Goal: Navigation & Orientation: Find specific page/section

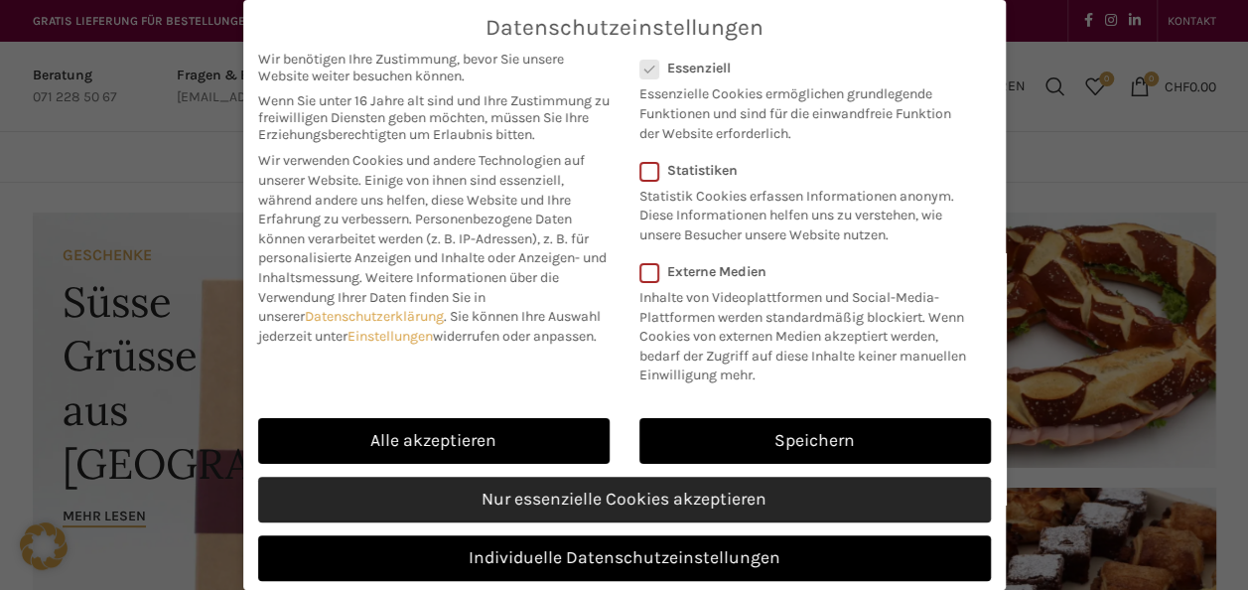
click at [693, 502] on link "Nur essenzielle Cookies akzeptieren" at bounding box center [624, 499] width 733 height 46
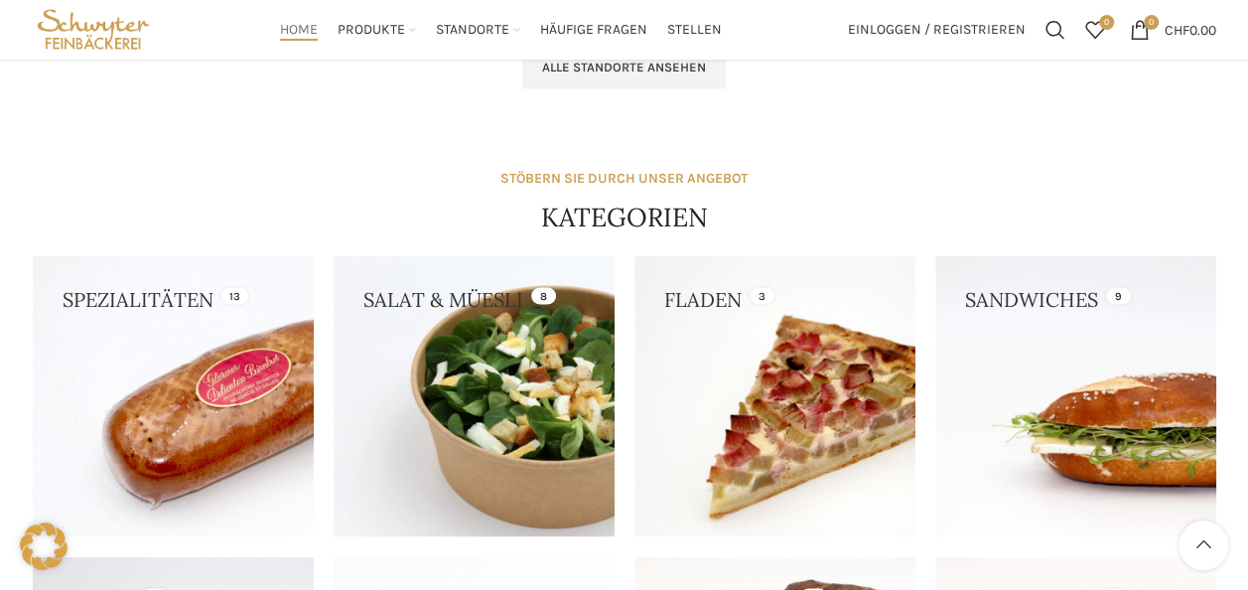
scroll to position [1191, 0]
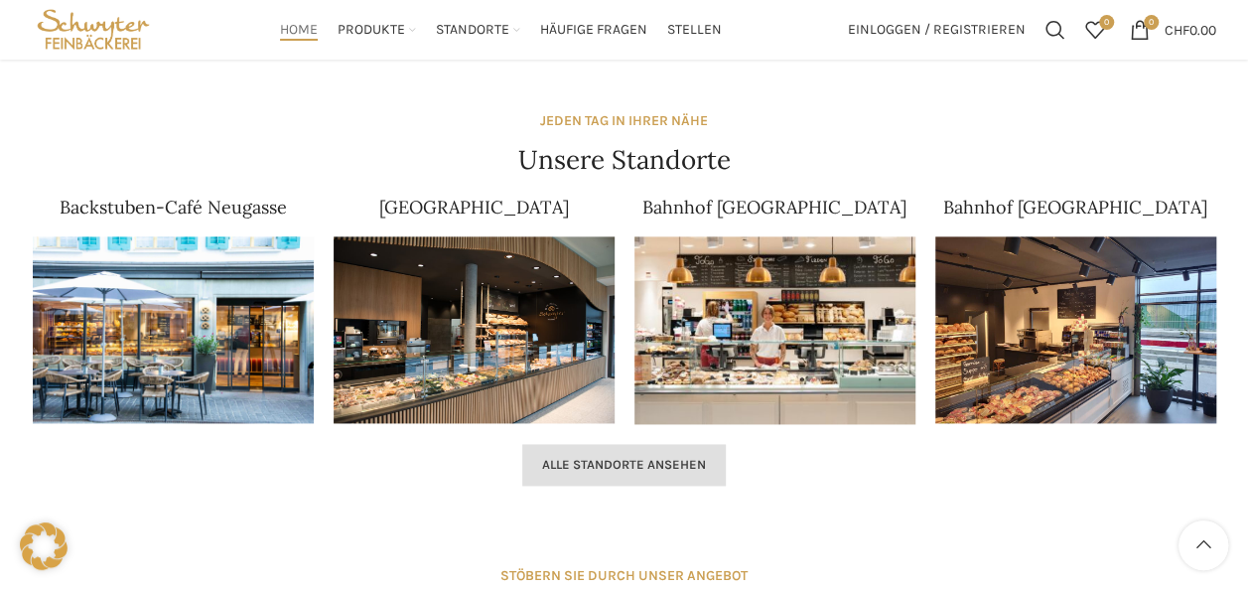
click at [606, 461] on span "Alle Standorte ansehen" at bounding box center [624, 465] width 164 height 16
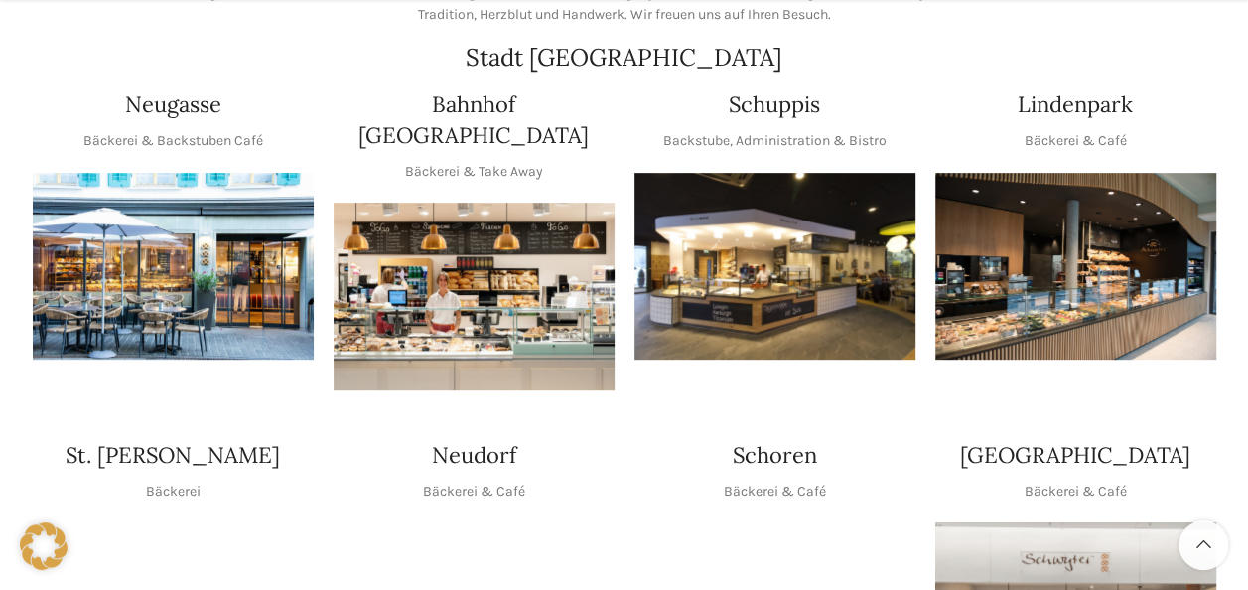
scroll to position [596, 0]
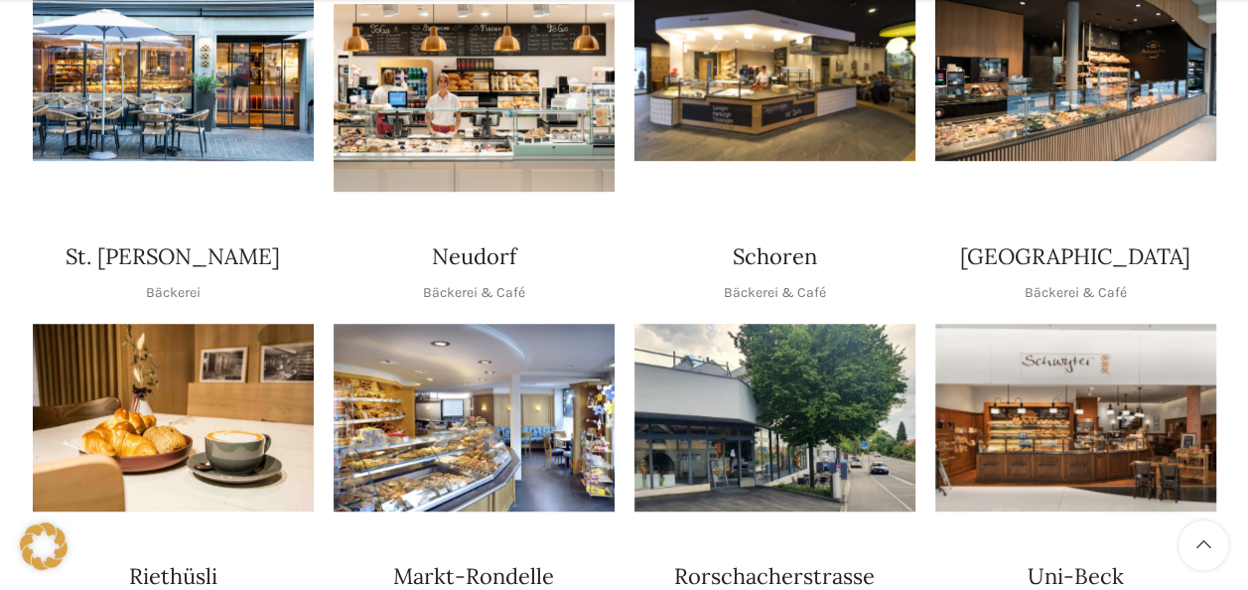
click at [1069, 355] on img "1 / 1" at bounding box center [1075, 418] width 281 height 188
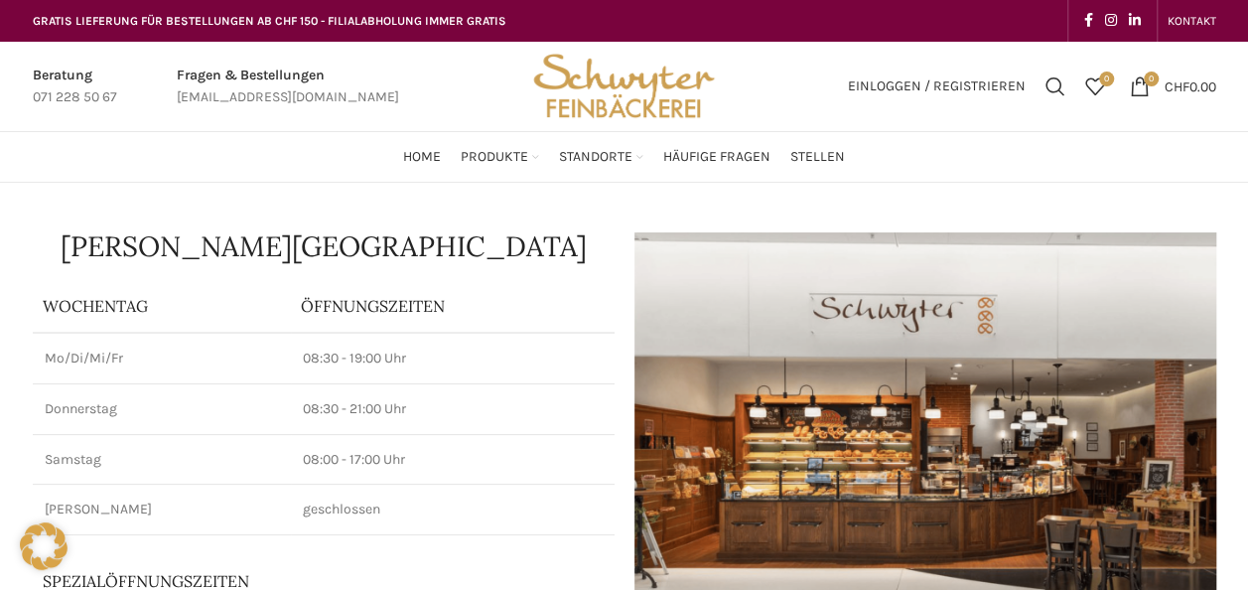
click at [1173, 169] on div "Home Produkte PRODUKT KATEGORIEN Apéro & Häppchen Spezialitäten [PERSON_NAME] &…" at bounding box center [624, 157] width 1203 height 40
